Goal: Share content

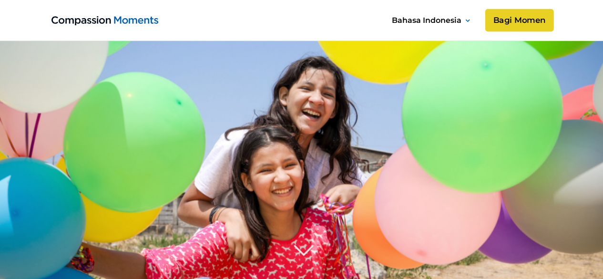
click at [527, 26] on link "Bagi Momen" at bounding box center [519, 20] width 69 height 23
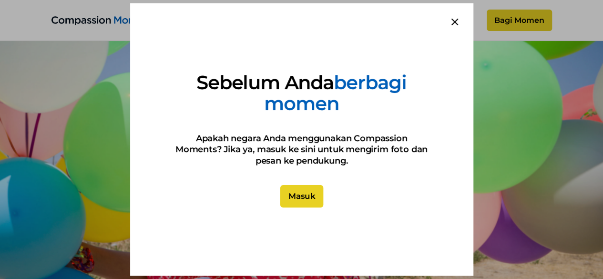
click at [294, 202] on link "Masuk" at bounding box center [301, 196] width 43 height 23
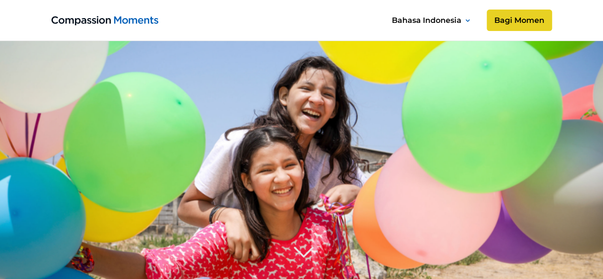
click at [138, 21] on img "home" at bounding box center [104, 20] width 107 height 9
click at [545, 27] on link "Bagi Momen" at bounding box center [519, 20] width 69 height 23
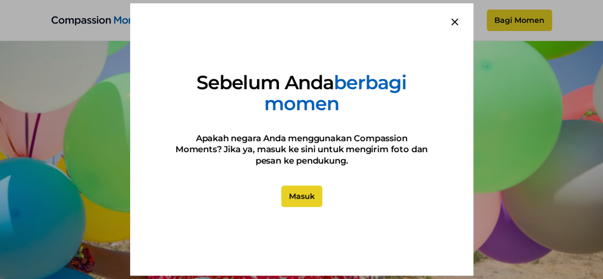
click at [456, 21] on icon at bounding box center [455, 22] width 7 height 7
